Goal: Task Accomplishment & Management: Use online tool/utility

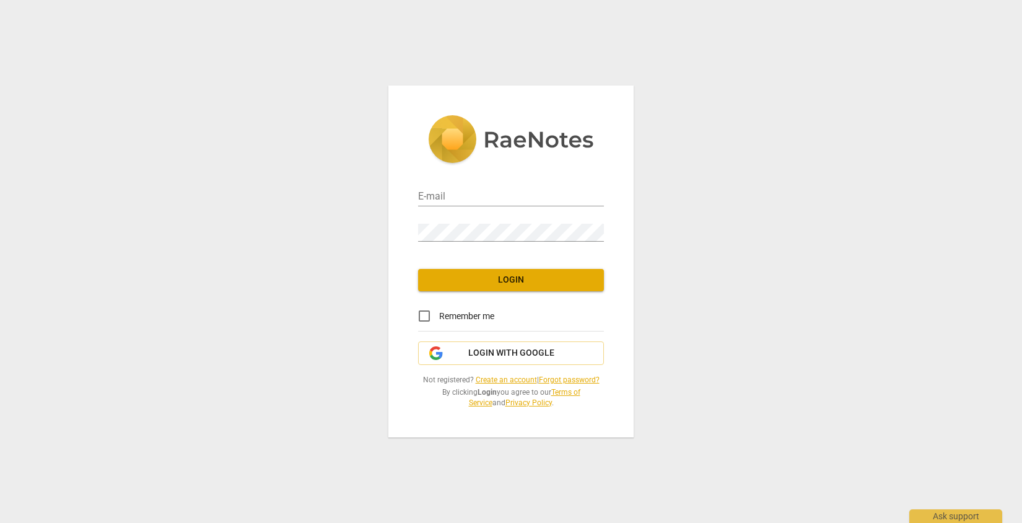
type input "[PERSON_NAME][EMAIL_ADDRESS][DOMAIN_NAME]"
click at [477, 278] on span "Login" at bounding box center [511, 280] width 166 height 12
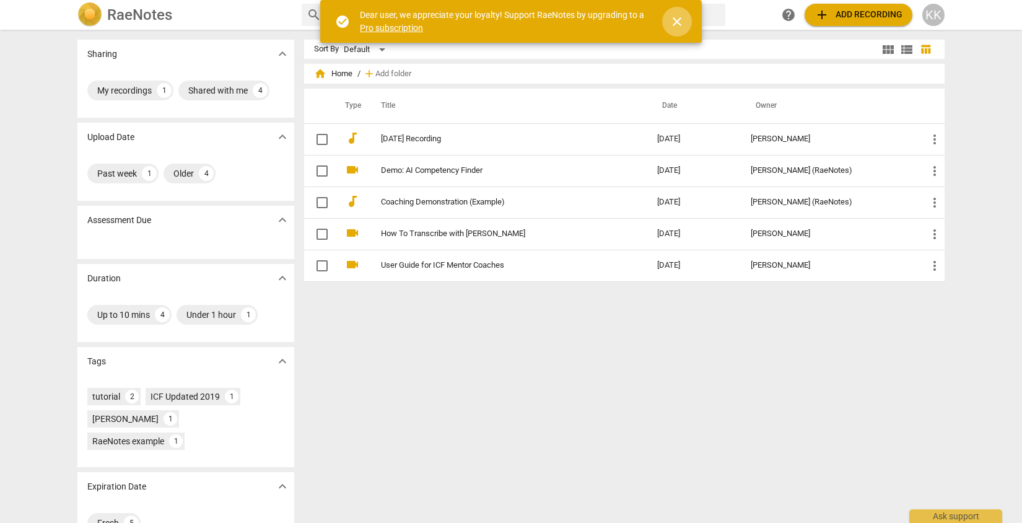
click at [684, 18] on span "close" at bounding box center [677, 21] width 30 height 15
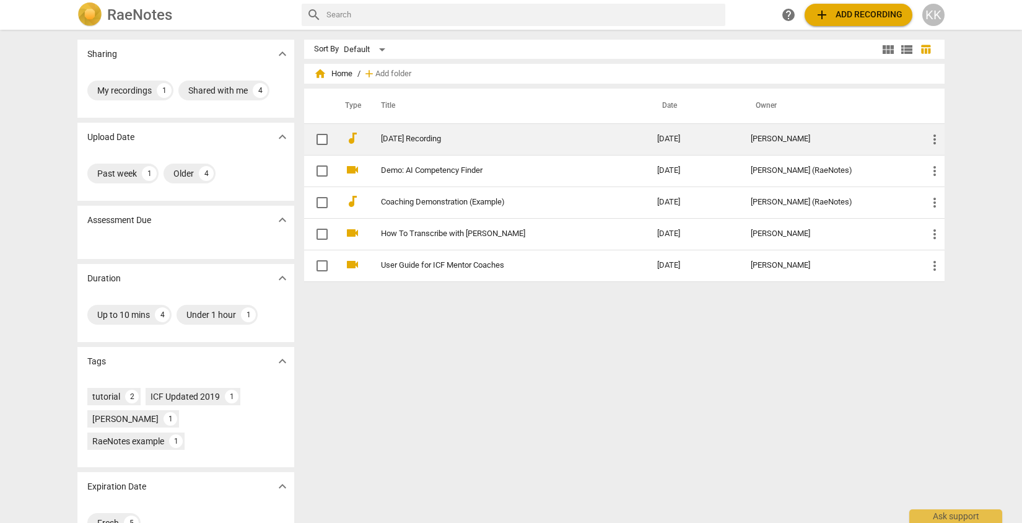
click at [434, 136] on link "[DATE] Recording" at bounding box center [497, 138] width 232 height 9
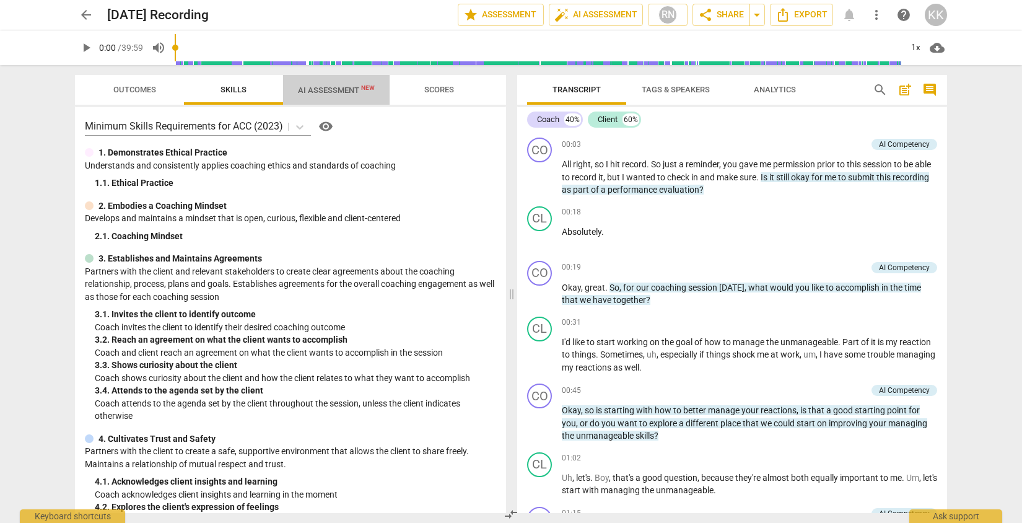
click at [339, 92] on span "AI Assessment New" at bounding box center [336, 89] width 77 height 9
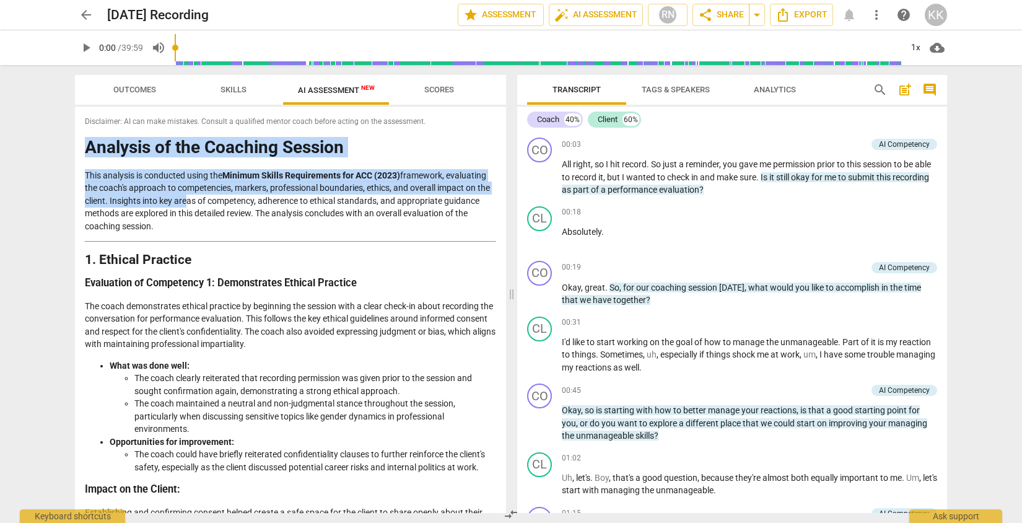
drag, startPoint x: 88, startPoint y: 146, endPoint x: 197, endPoint y: 197, distance: 121.0
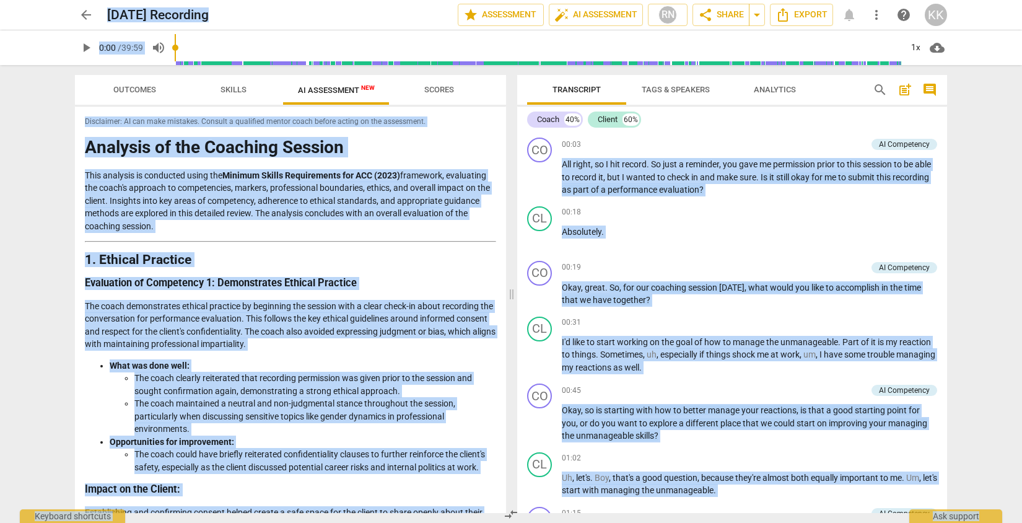
click at [197, 197] on p "This analysis is conducted using the Minimum Skills Requirements for ACC (2023)…" at bounding box center [290, 201] width 411 height 64
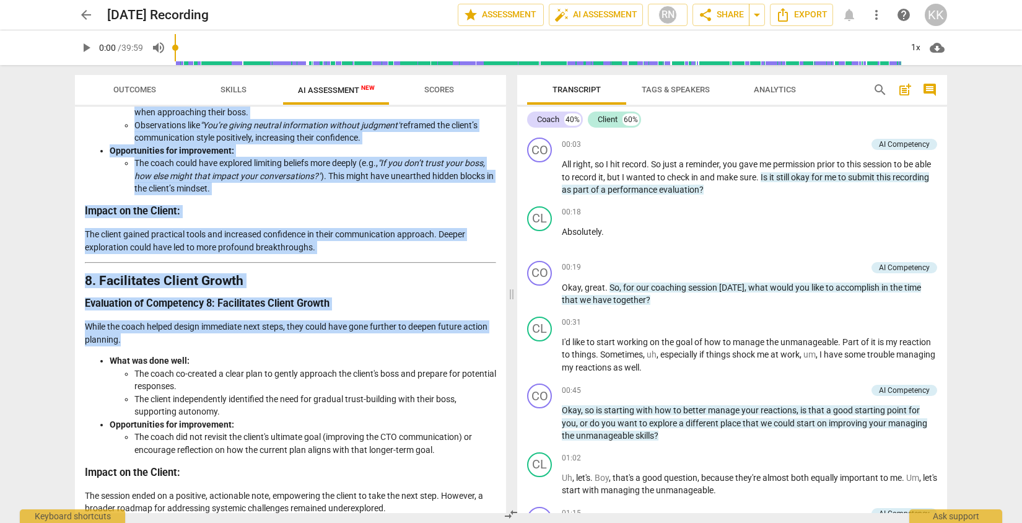
scroll to position [2356, 0]
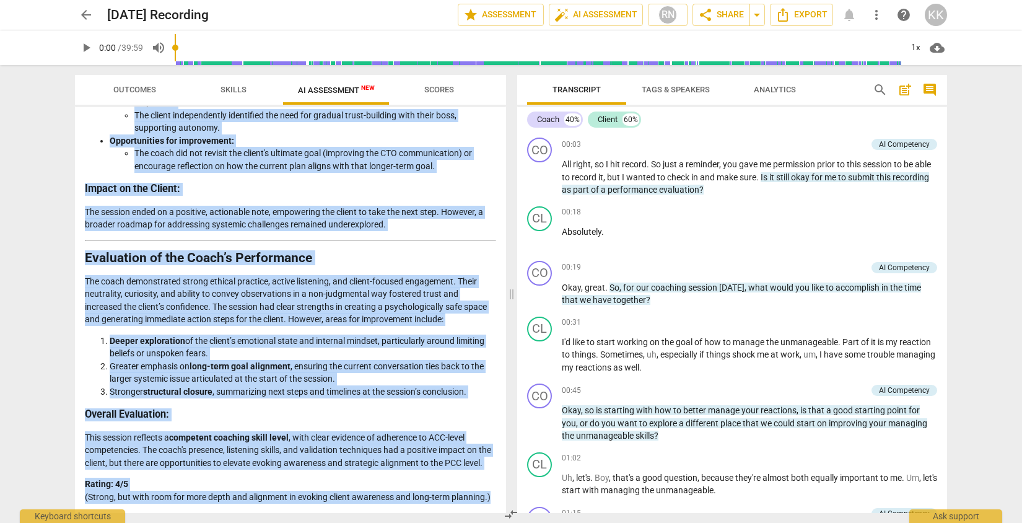
drag, startPoint x: 88, startPoint y: 147, endPoint x: 491, endPoint y: 495, distance: 532.9
copy div "Analysis of the Coaching Session This analysis is conducted using the Minimum S…"
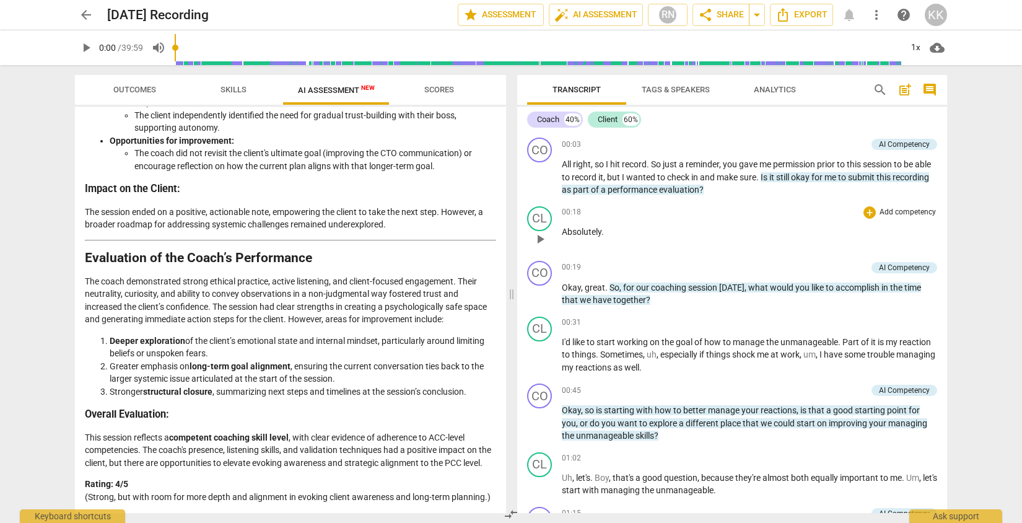
click at [635, 234] on p "Absolutely ." at bounding box center [749, 231] width 375 height 13
click at [920, 47] on div "1x" at bounding box center [915, 48] width 24 height 20
click at [982, 53] on div at bounding box center [511, 261] width 1022 height 523
click at [937, 48] on span "cloud_download" at bounding box center [936, 47] width 15 height 15
click at [964, 99] on div at bounding box center [511, 261] width 1022 height 523
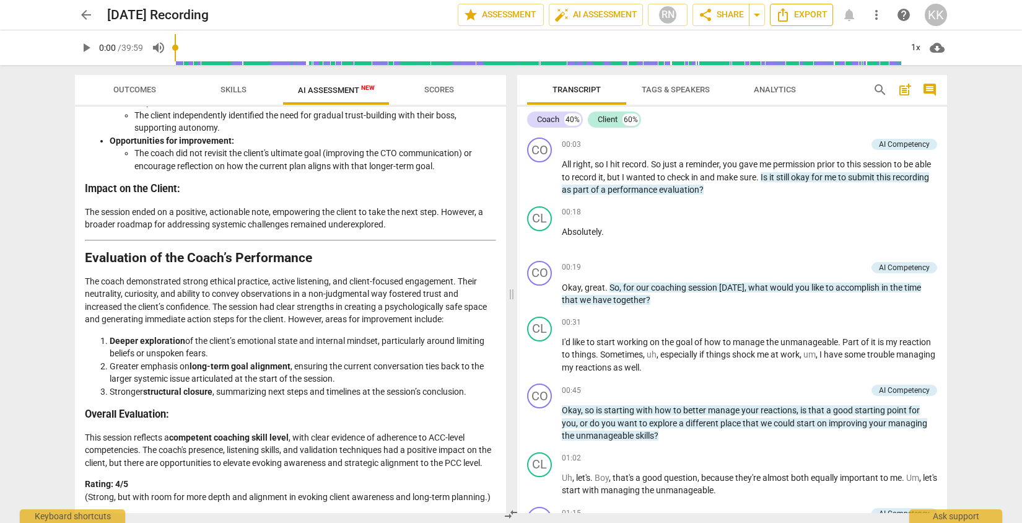
click at [805, 12] on span "Export" at bounding box center [801, 14] width 52 height 15
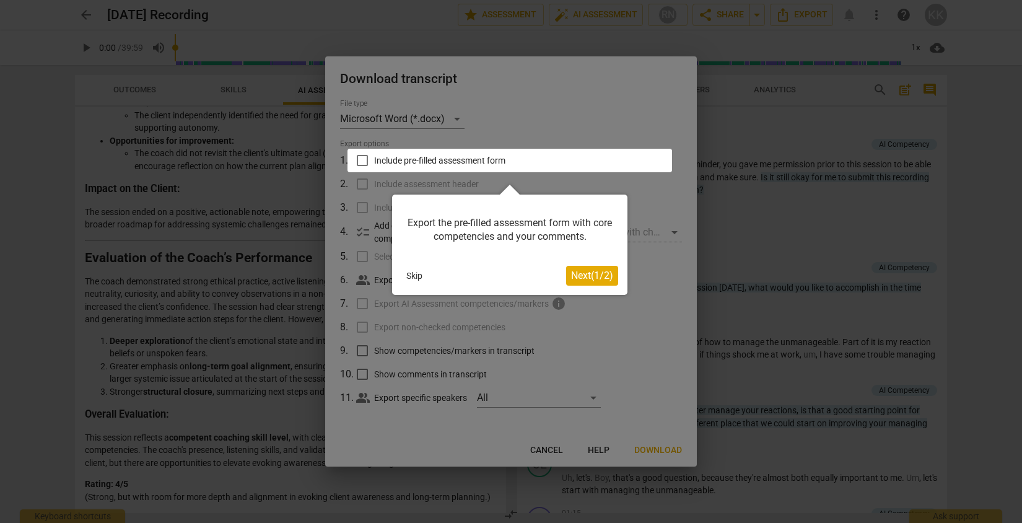
click at [586, 89] on div at bounding box center [511, 261] width 1022 height 523
click at [594, 272] on span "Next ( 1 / 2 )" at bounding box center [592, 275] width 42 height 12
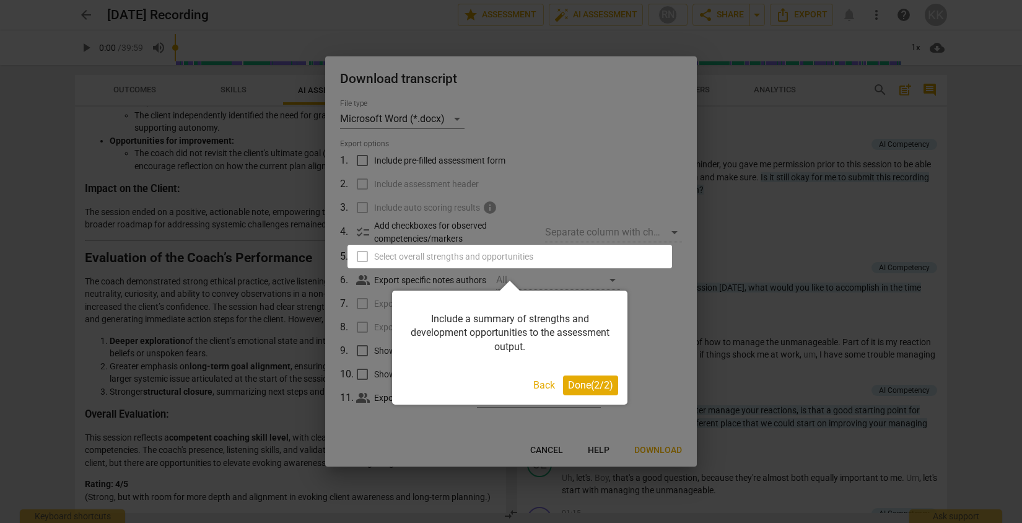
click at [597, 385] on span "Done ( 2 / 2 )" at bounding box center [590, 385] width 45 height 12
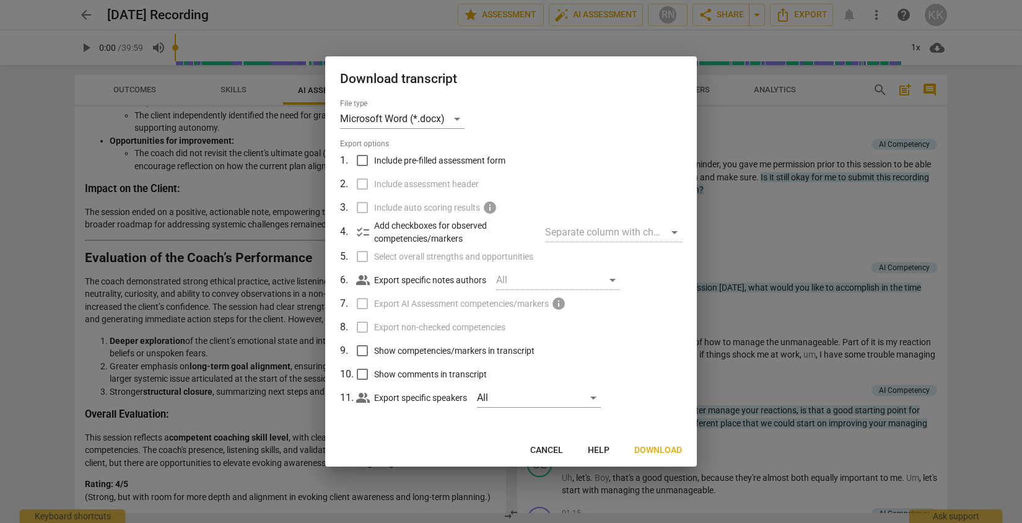
click at [544, 449] on span "Cancel" at bounding box center [546, 450] width 33 height 12
